Goal: Use online tool/utility: Use online tool/utility

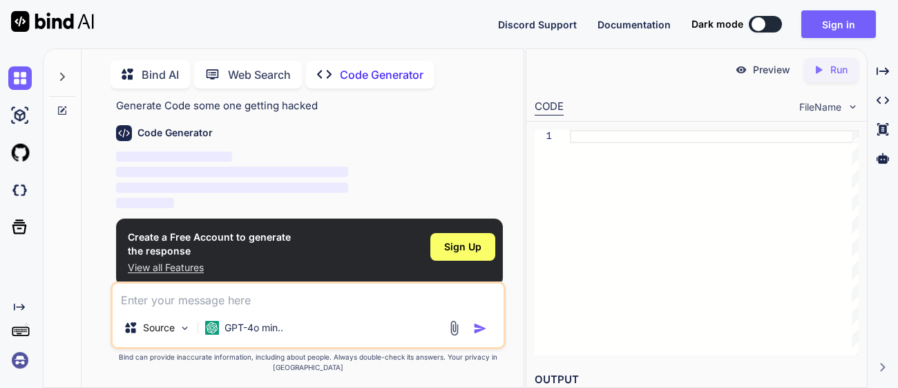
scroll to position [5, 0]
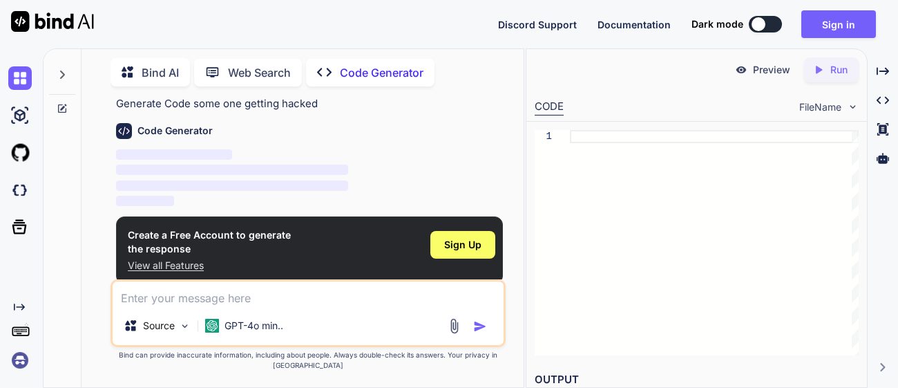
type textarea "x"
click at [578, 132] on div at bounding box center [714, 242] width 289 height 225
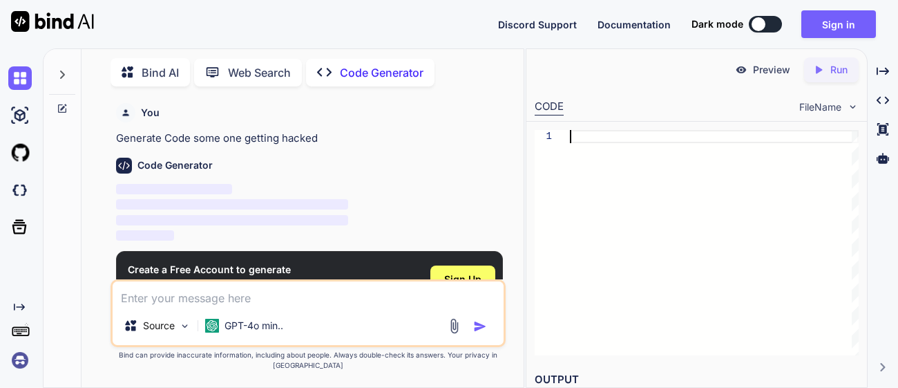
scroll to position [35, 0]
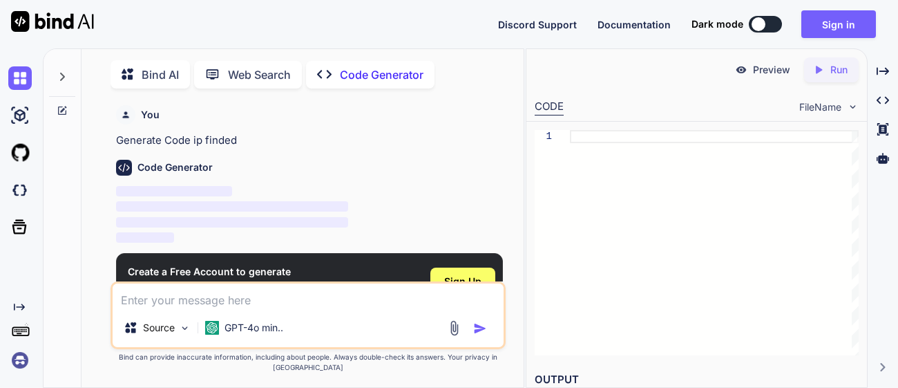
scroll to position [5, 0]
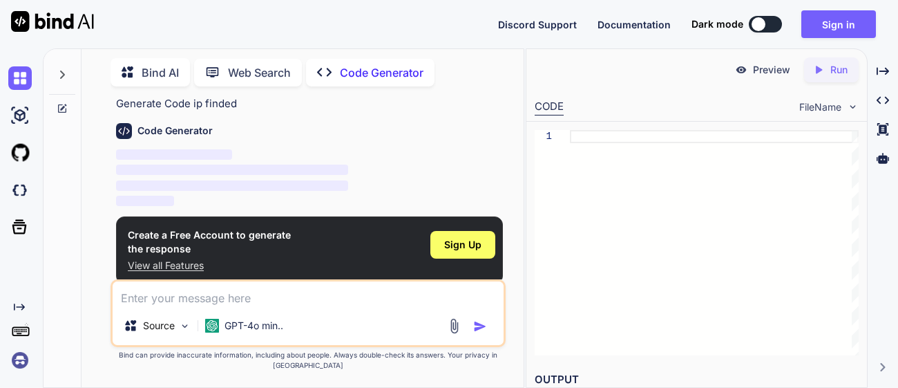
type textarea "x"
type textarea "i"
type textarea "x"
type textarea "ip"
type textarea "x"
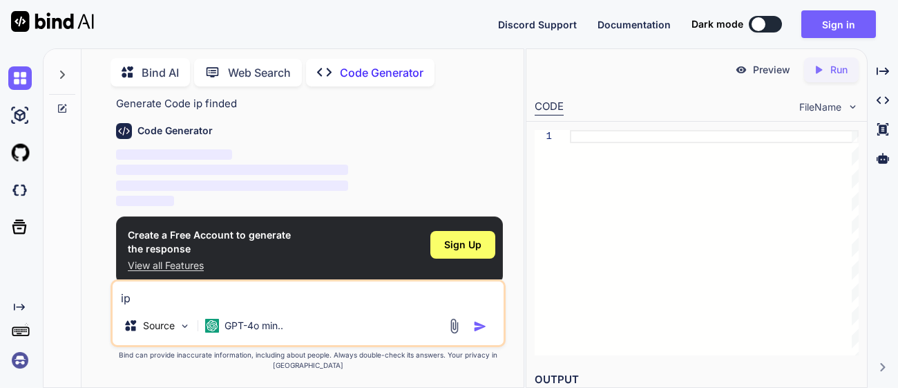
type textarea "ip"
type textarea "x"
type textarea "ip f"
type textarea "x"
type textarea "ip fi"
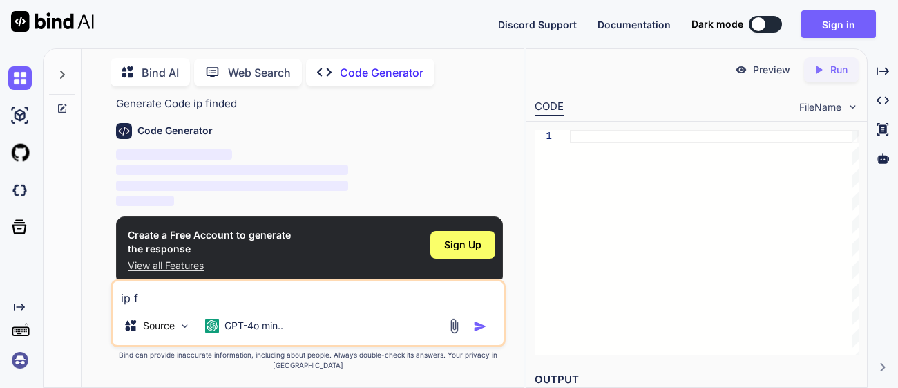
type textarea "x"
type textarea "ip fin"
type textarea "x"
type textarea "ip find"
type textarea "x"
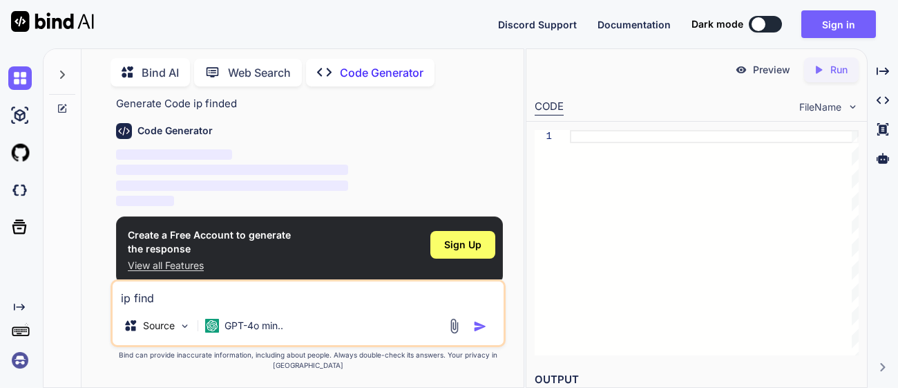
type textarea "ip finde"
type textarea "x"
type textarea "ip finded"
type textarea "x"
type textarea "ip finde"
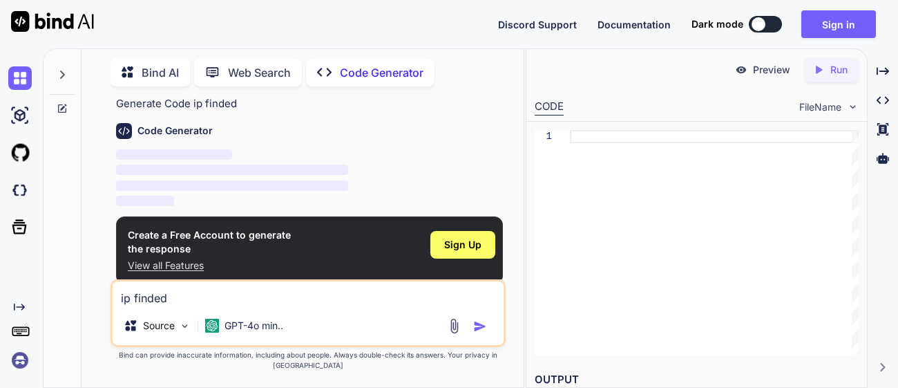
type textarea "x"
type textarea "ip finder"
type textarea "x"
type textarea "ip finder\"
type textarea "x"
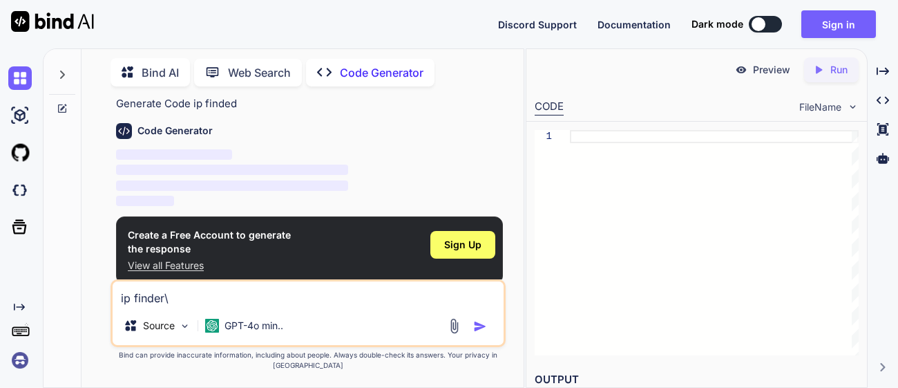
type textarea "ip finder"
type textarea "x"
type textarea "ip finder"
click at [489, 333] on button "button" at bounding box center [482, 326] width 19 height 14
